Goal: Complete application form

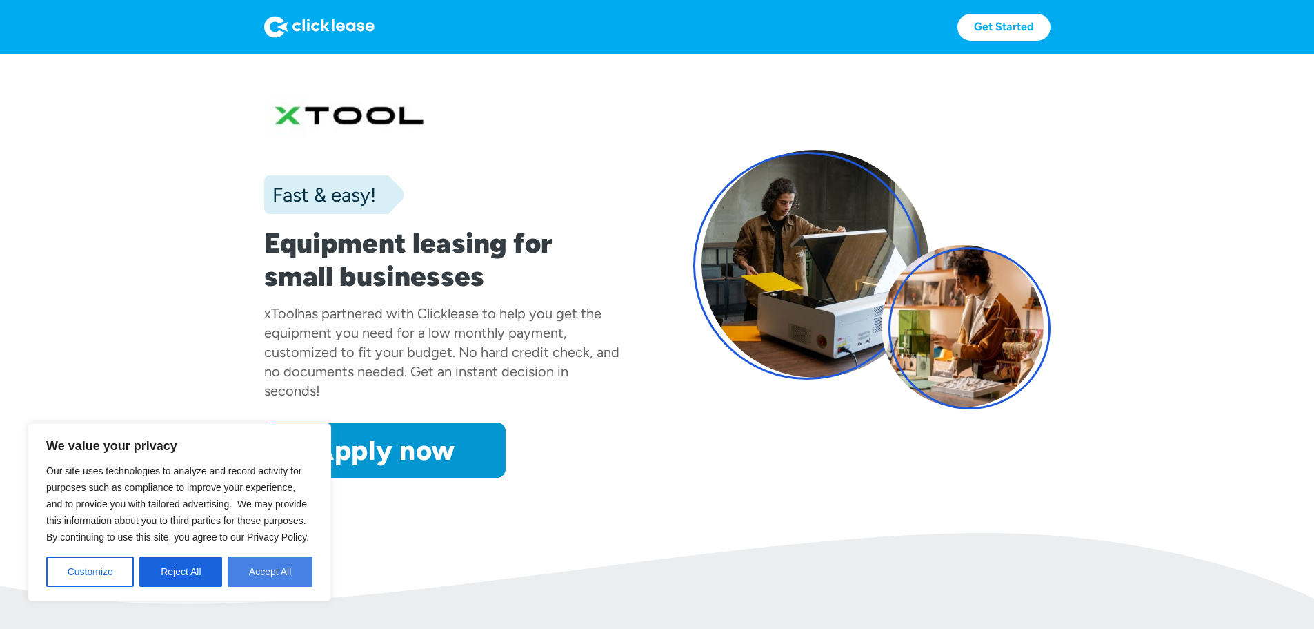
click at [272, 571] on button "Accept All" at bounding box center [270, 571] width 85 height 30
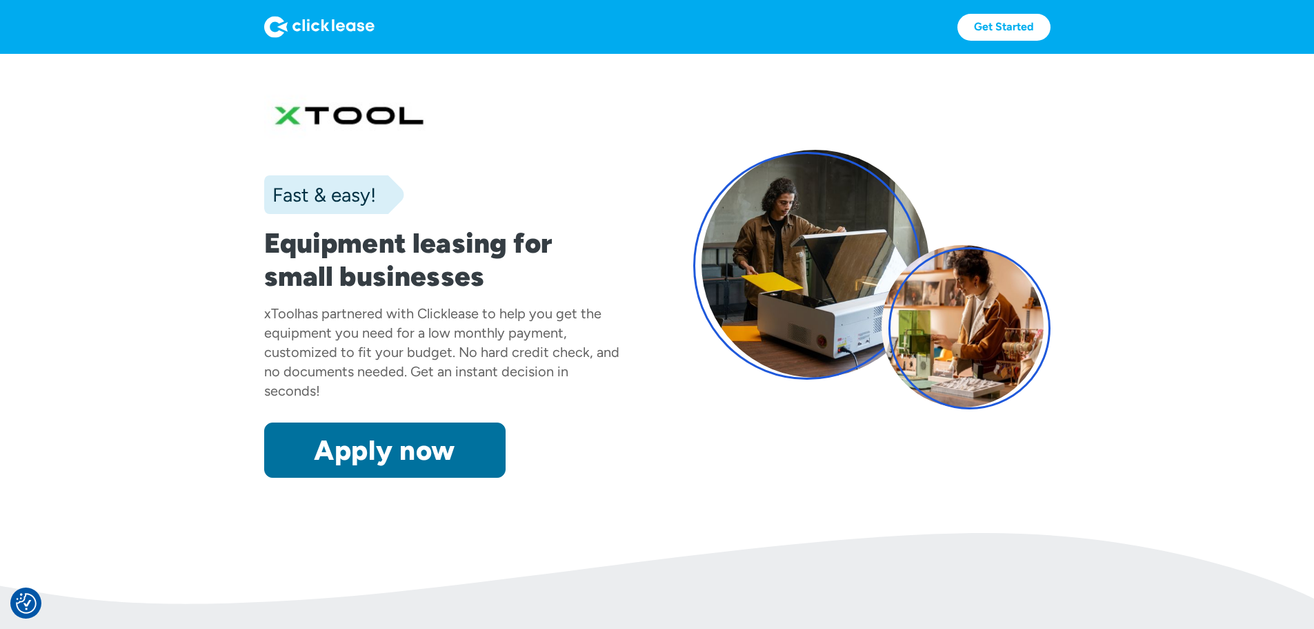
click at [270, 477] on link "Apply now" at bounding box center [385, 449] width 242 height 55
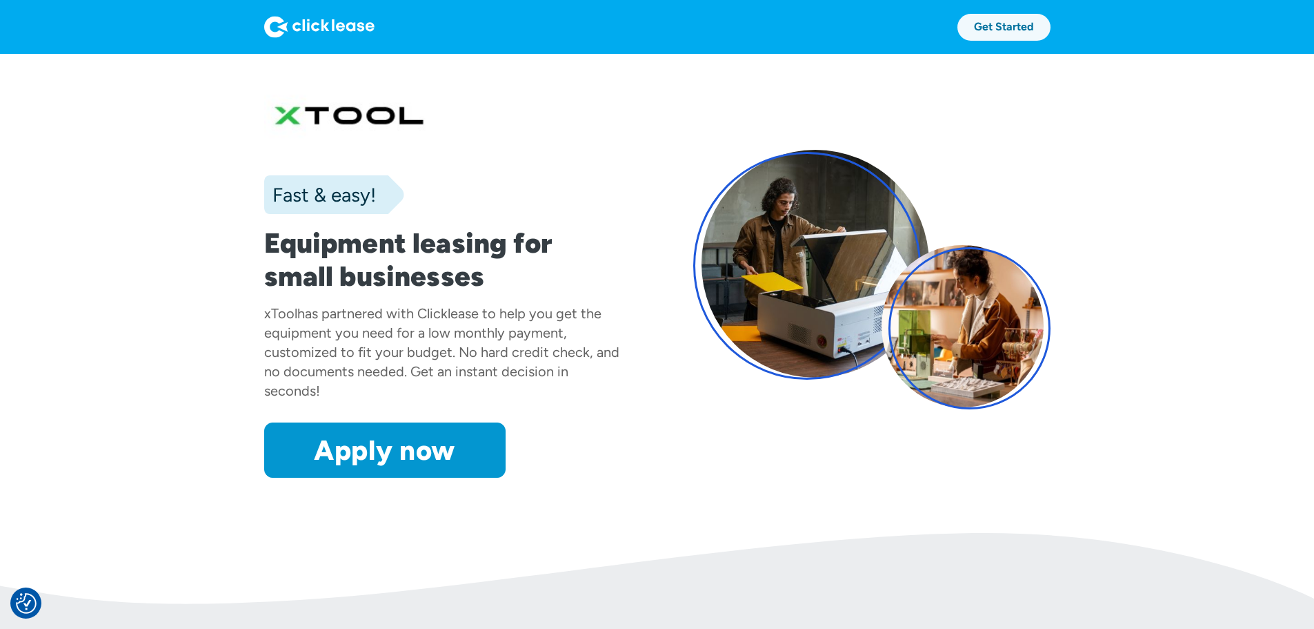
click at [1051, 17] on link "Get Started" at bounding box center [1004, 27] width 93 height 27
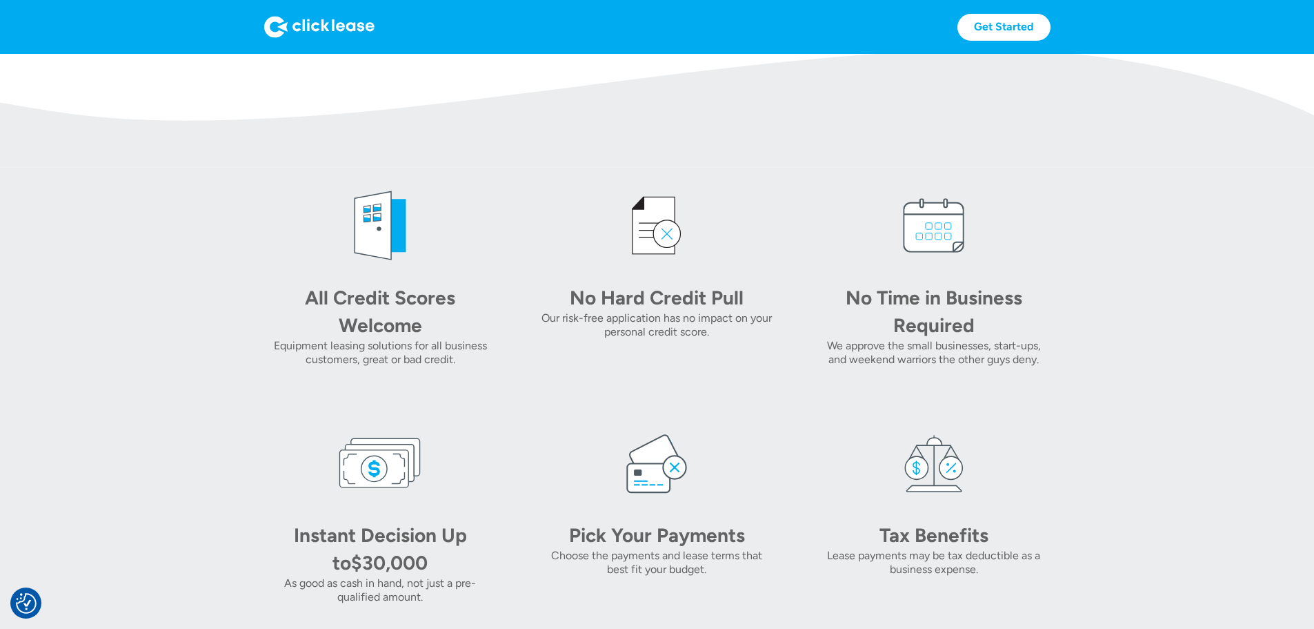
scroll to position [621, 0]
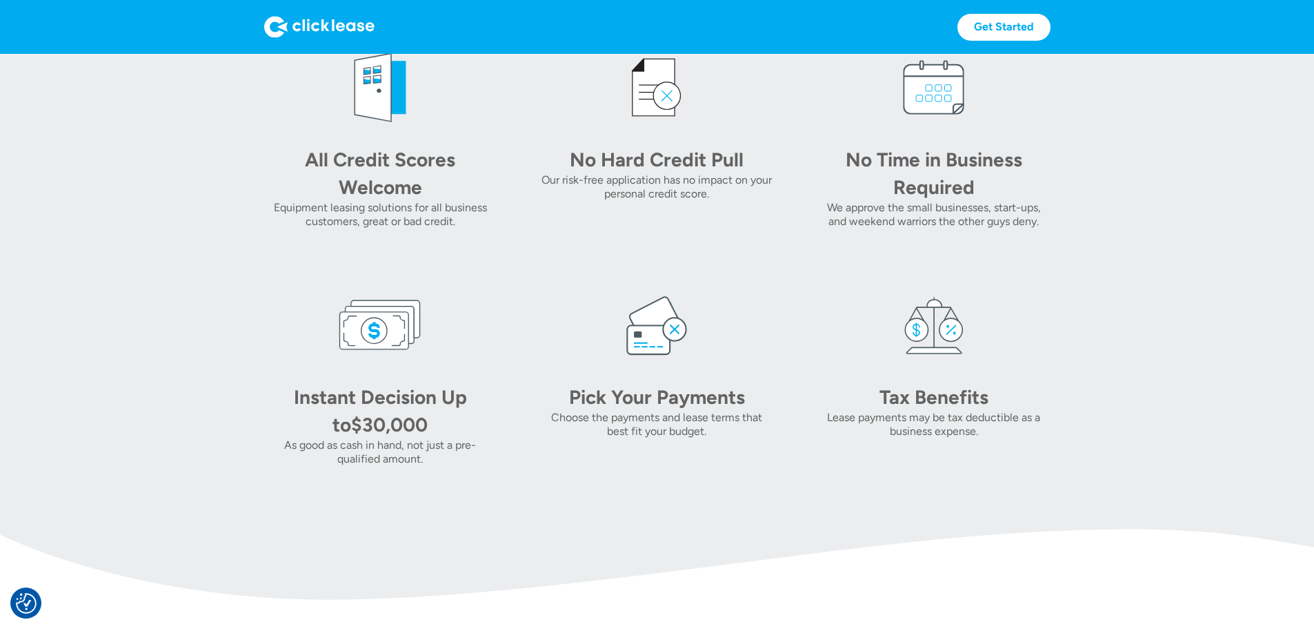
click at [284, 201] on div "All Credit Scores Welcome" at bounding box center [380, 173] width 193 height 55
click at [611, 173] on div "No Hard Credit Pull" at bounding box center [656, 160] width 193 height 28
click at [964, 201] on div "No Time in Business Required" at bounding box center [934, 173] width 193 height 55
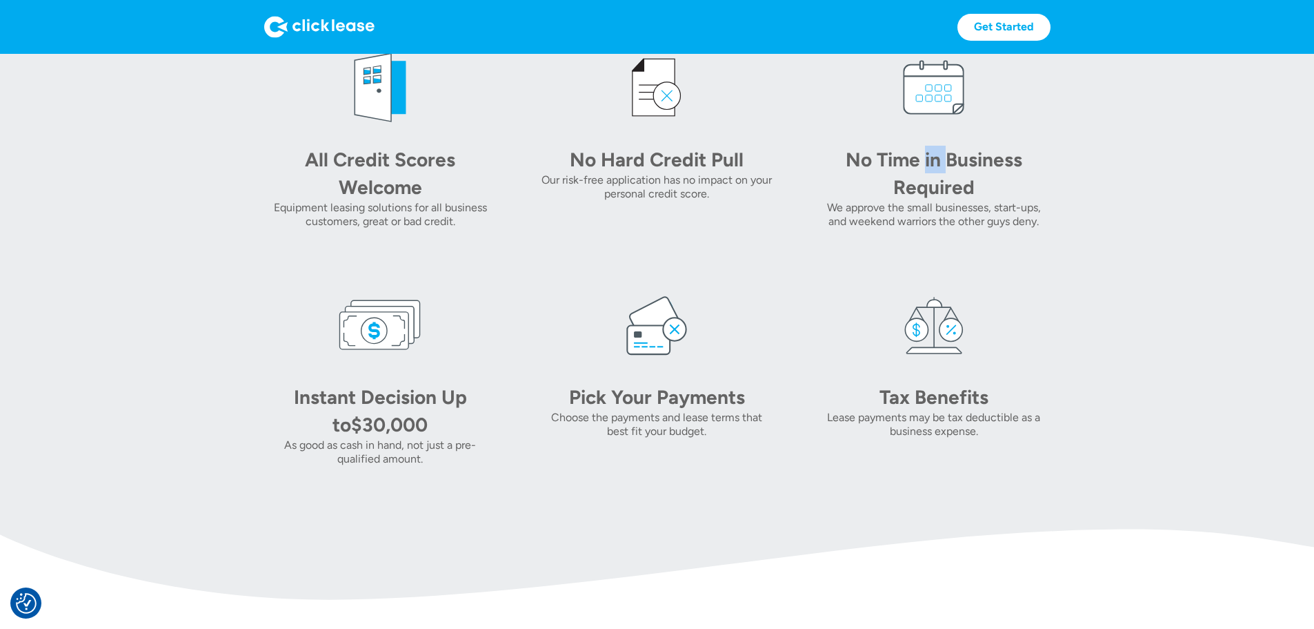
click at [964, 201] on div "No Time in Business Required" at bounding box center [934, 173] width 193 height 55
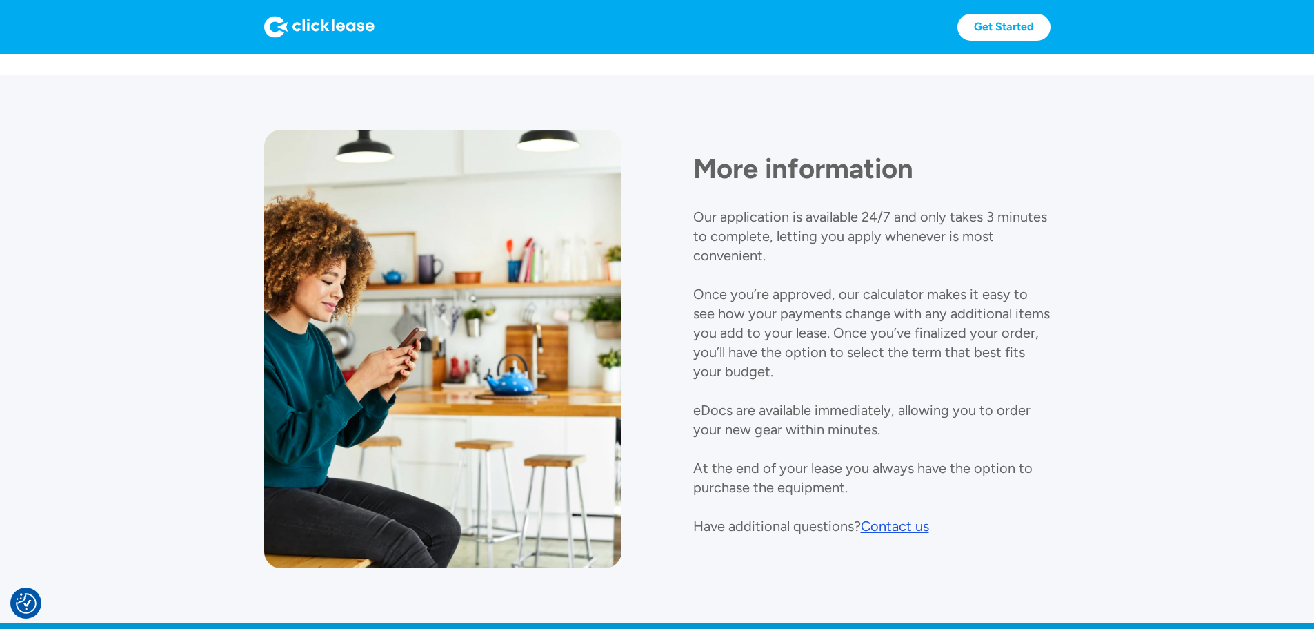
scroll to position [1539, 0]
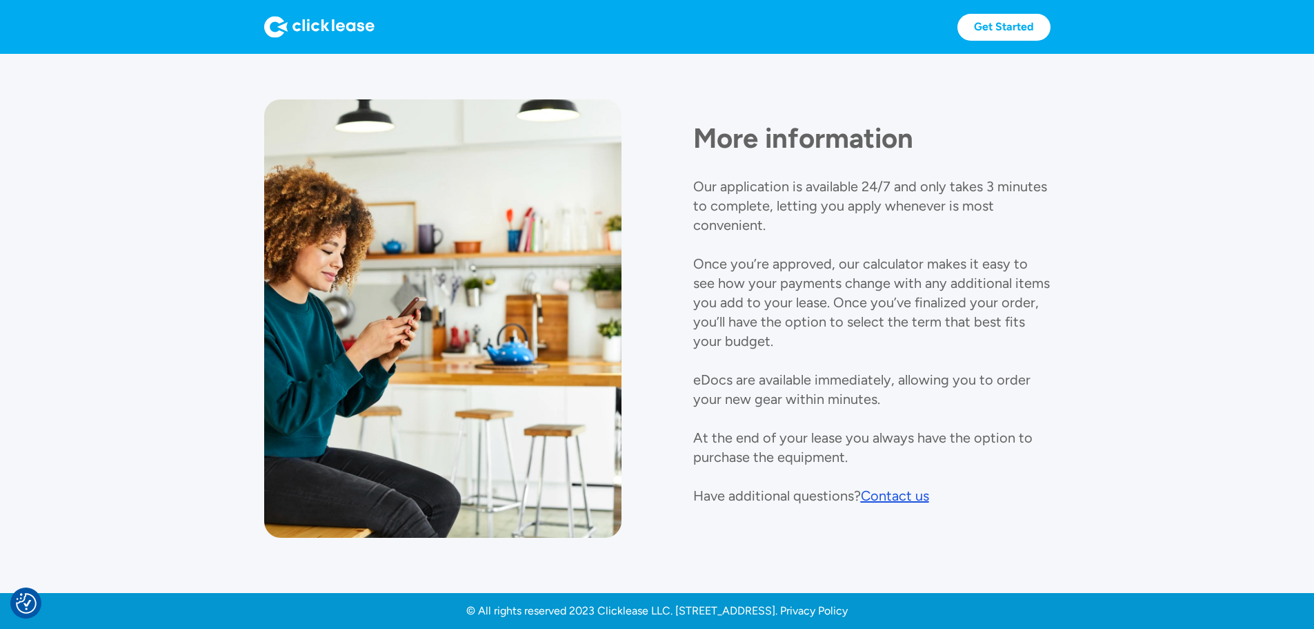
click at [890, 487] on div "Contact us" at bounding box center [895, 495] width 68 height 17
